Goal: Task Accomplishment & Management: Manage account settings

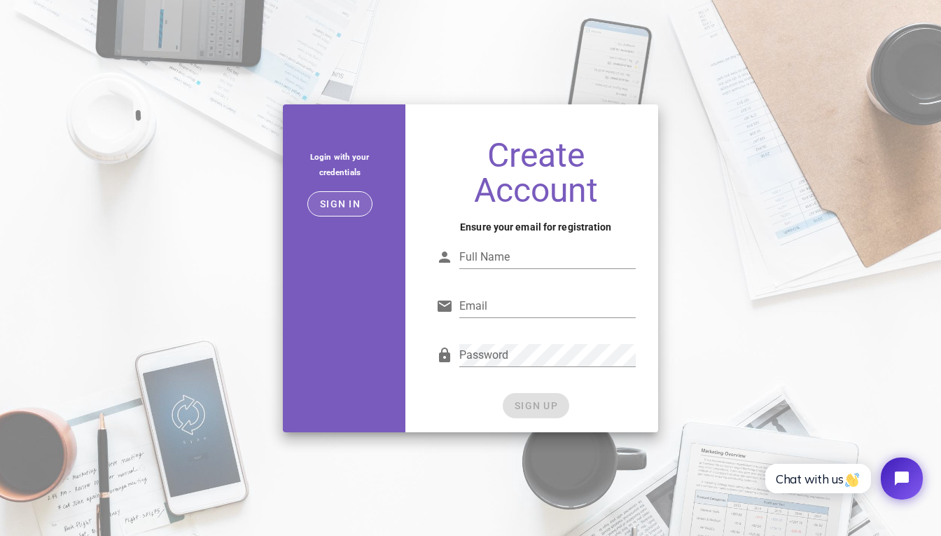
type input "[EMAIL_ADDRESS][DOMAIN_NAME]"
click at [331, 206] on span "Sign in" at bounding box center [339, 203] width 41 height 11
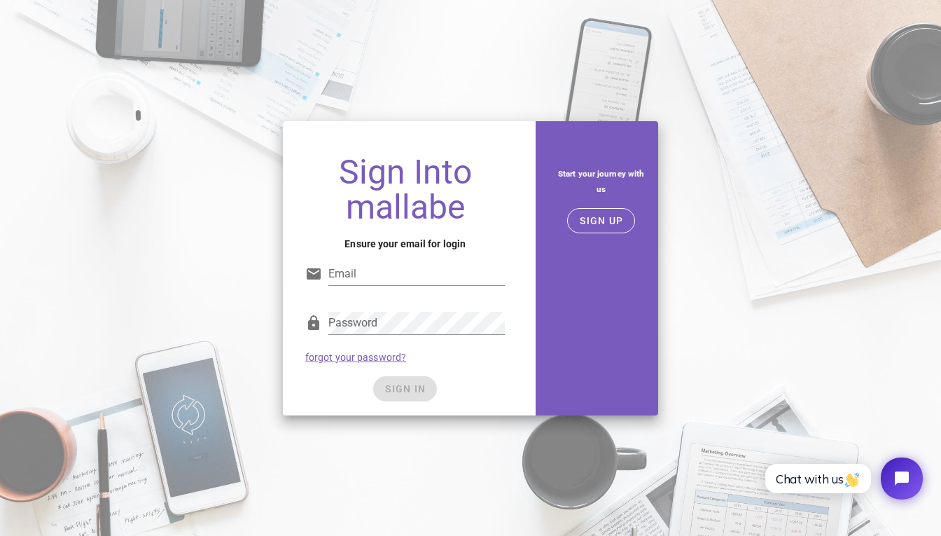
type input "[EMAIL_ADDRESS][DOMAIN_NAME]"
click at [438, 354] on div "Password forgot your password?" at bounding box center [405, 336] width 216 height 73
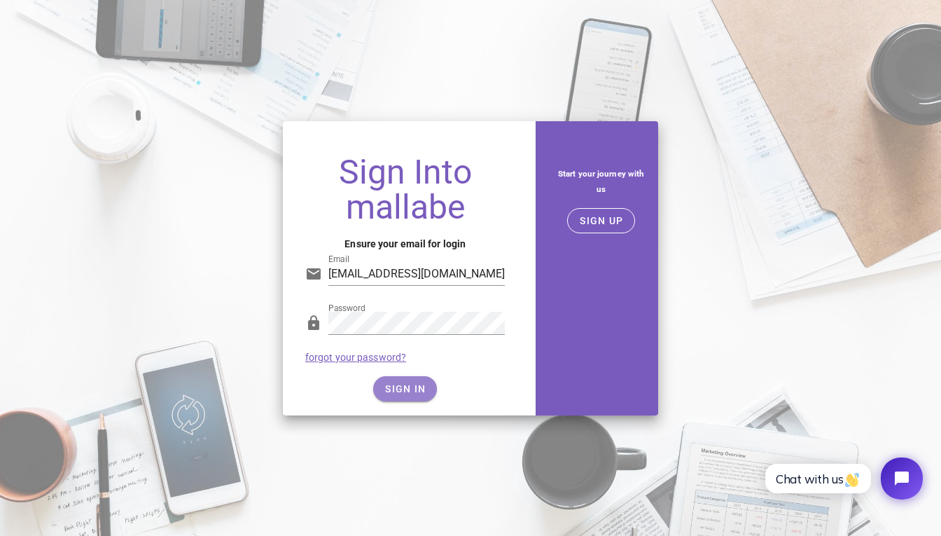
click at [411, 391] on span "SIGN IN" at bounding box center [404, 388] width 41 height 11
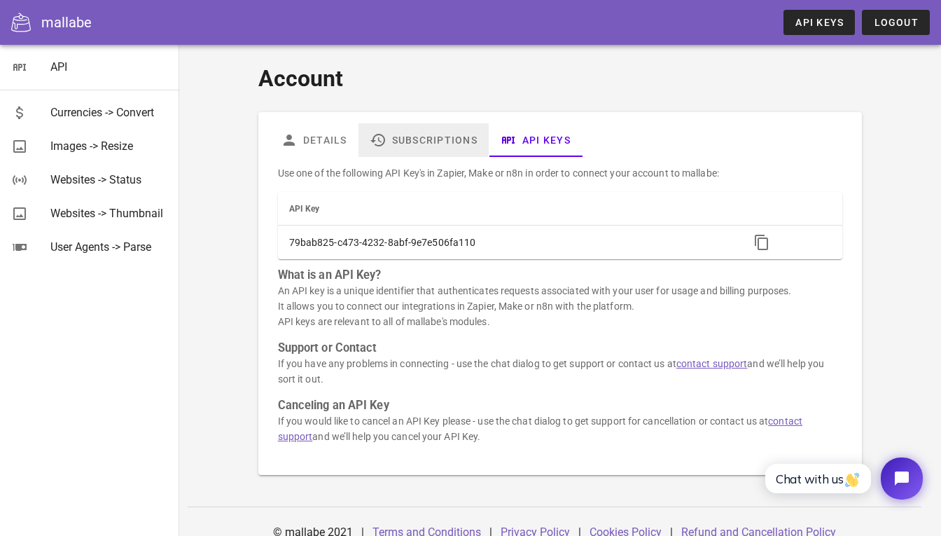
click at [436, 140] on link "Subscriptions" at bounding box center [423, 140] width 130 height 34
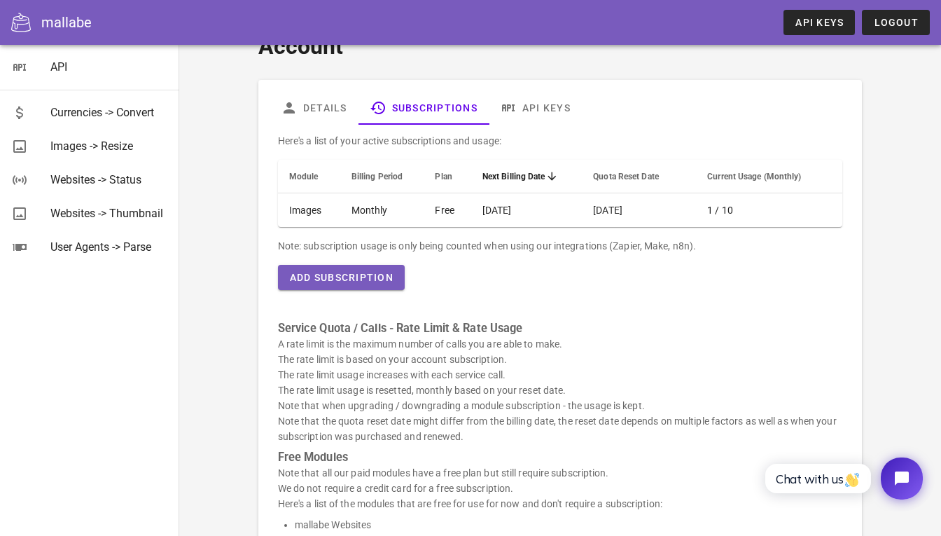
scroll to position [31, 0]
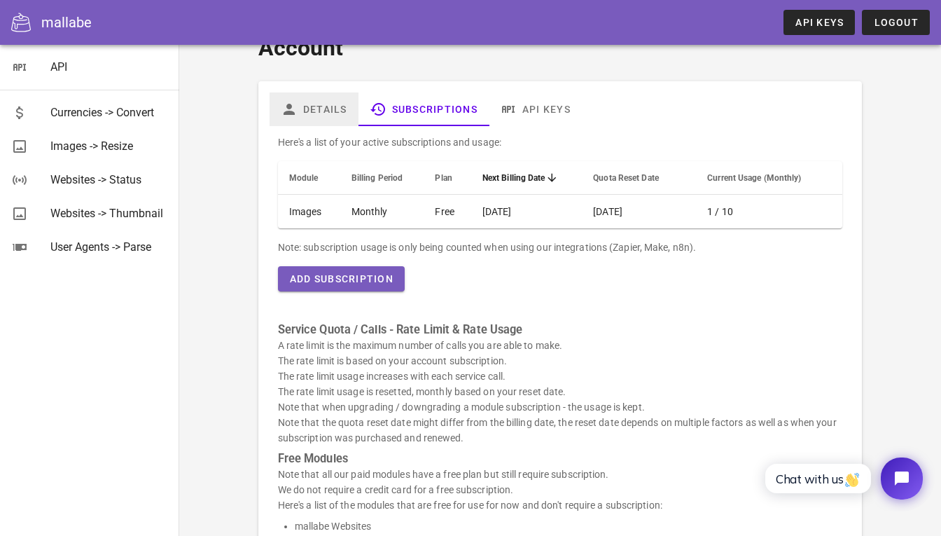
click at [319, 107] on link "Details" at bounding box center [314, 109] width 89 height 34
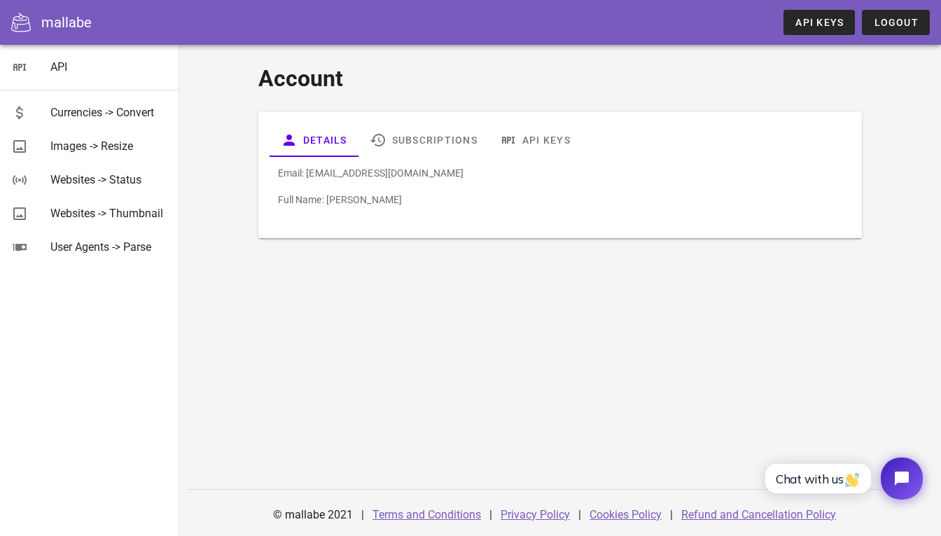
click at [258, 349] on div "Account Details Subscriptions API Keys Email: david1348951@gmail.com Full Name:…" at bounding box center [560, 290] width 762 height 491
